Goal: Find specific page/section: Find specific page/section

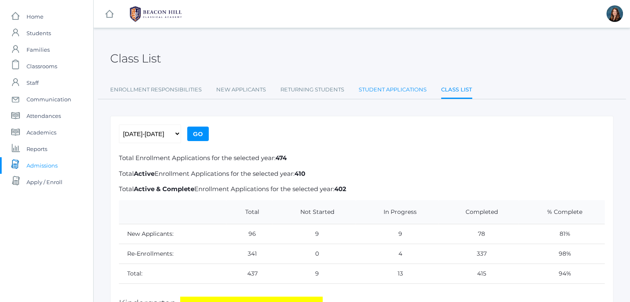
click at [396, 90] on link "Student Applications" at bounding box center [393, 90] width 68 height 17
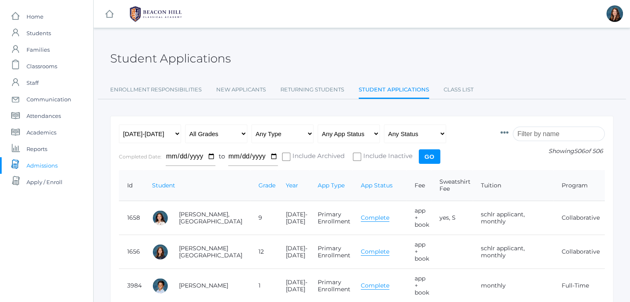
click at [355, 157] on input "Include Inactive" at bounding box center [357, 157] width 8 height 8
checkbox input "true"
click at [401, 156] on input "Go" at bounding box center [430, 157] width 22 height 14
click at [428, 158] on input "Go" at bounding box center [430, 157] width 22 height 14
click at [533, 134] on input "search" at bounding box center [559, 134] width 92 height 14
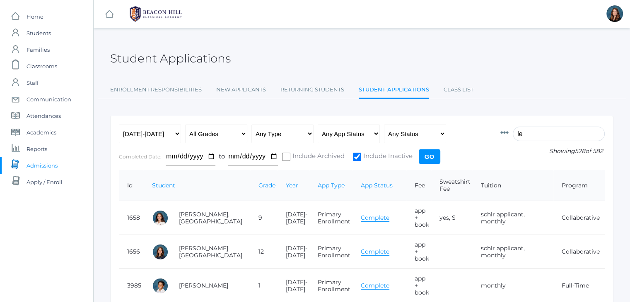
type input "leh"
drag, startPoint x: 0, startPoint y: 0, endPoint x: 533, endPoint y: 134, distance: 549.6
click at [533, 134] on input "search" at bounding box center [559, 134] width 92 height 14
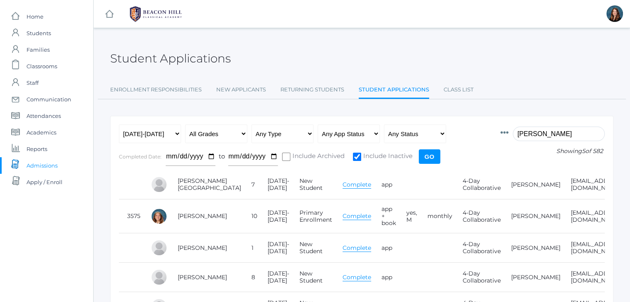
type input "[PERSON_NAME]"
click at [164, 216] on div at bounding box center [159, 216] width 17 height 17
click at [188, 217] on link "[PERSON_NAME]" at bounding box center [202, 215] width 49 height 7
click at [530, 132] on input "search" at bounding box center [559, 134] width 92 height 14
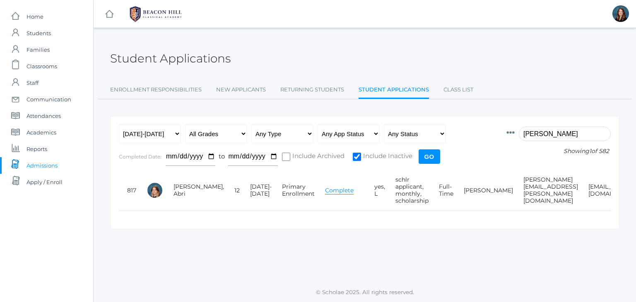
type input "[PERSON_NAME]"
